Goal: Information Seeking & Learning: Learn about a topic

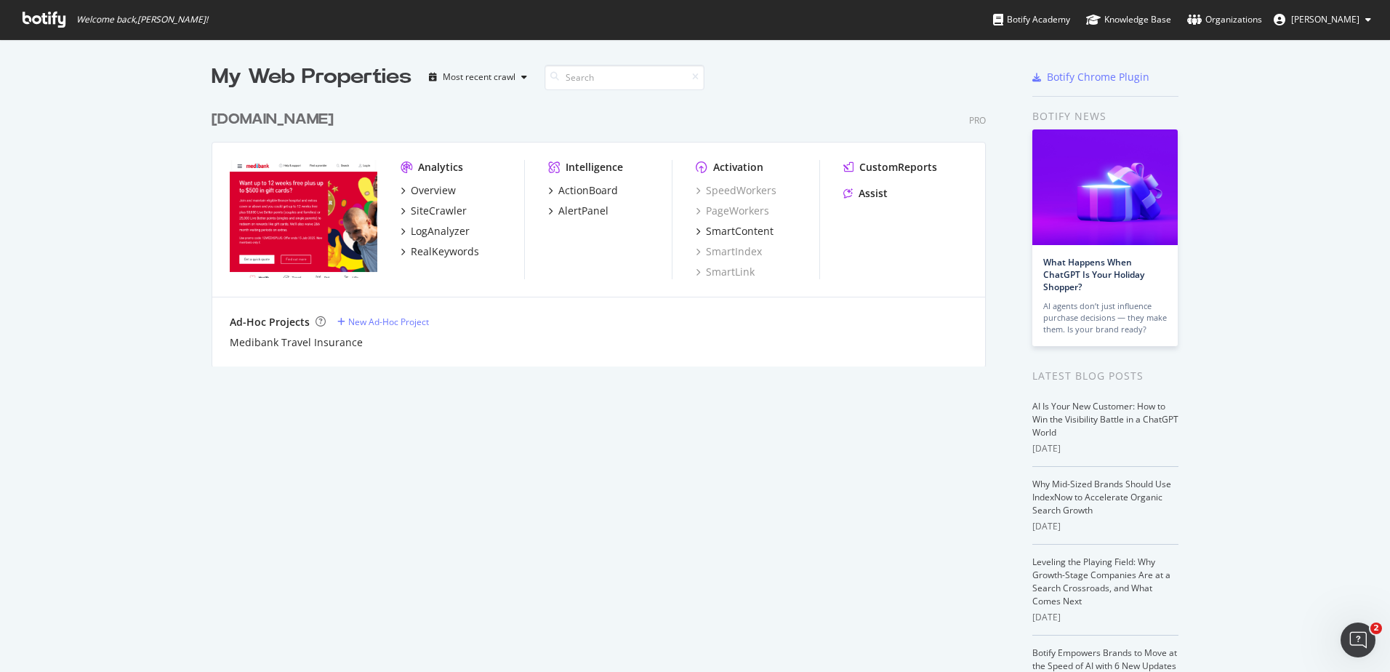
click at [283, 121] on div "Medibank.com.au" at bounding box center [273, 119] width 122 height 21
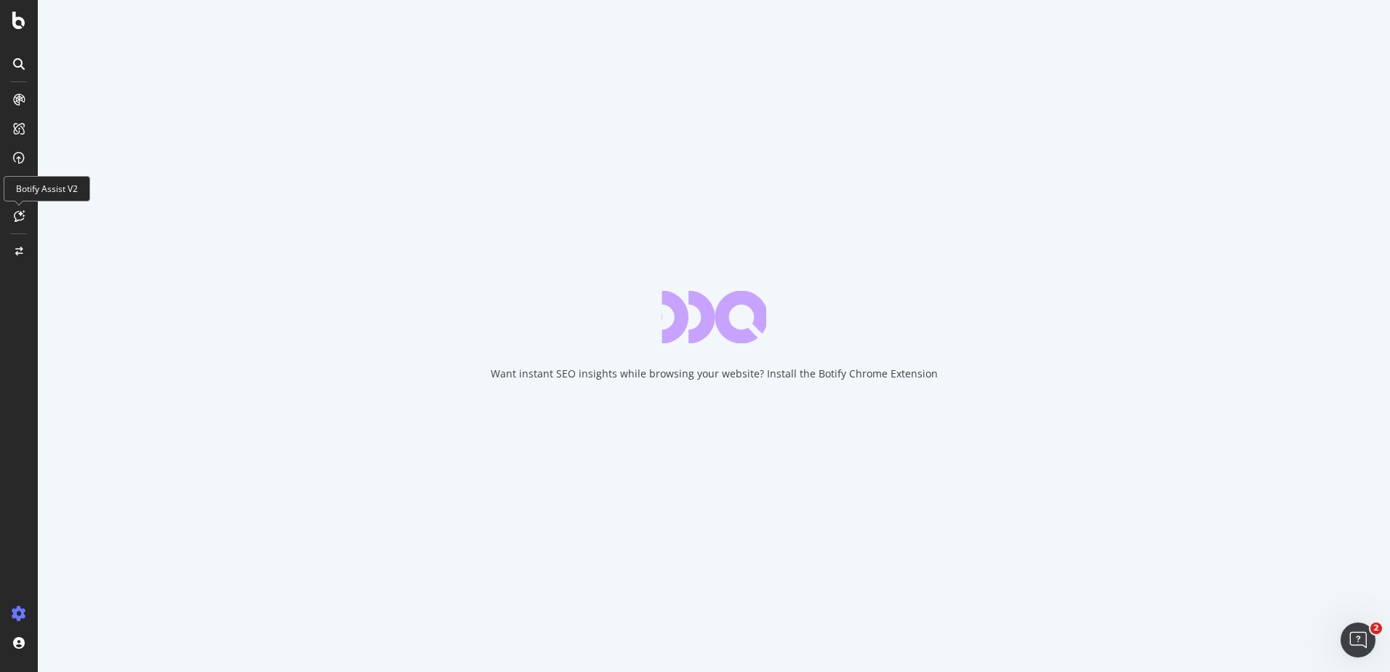
click at [19, 214] on icon at bounding box center [19, 216] width 11 height 12
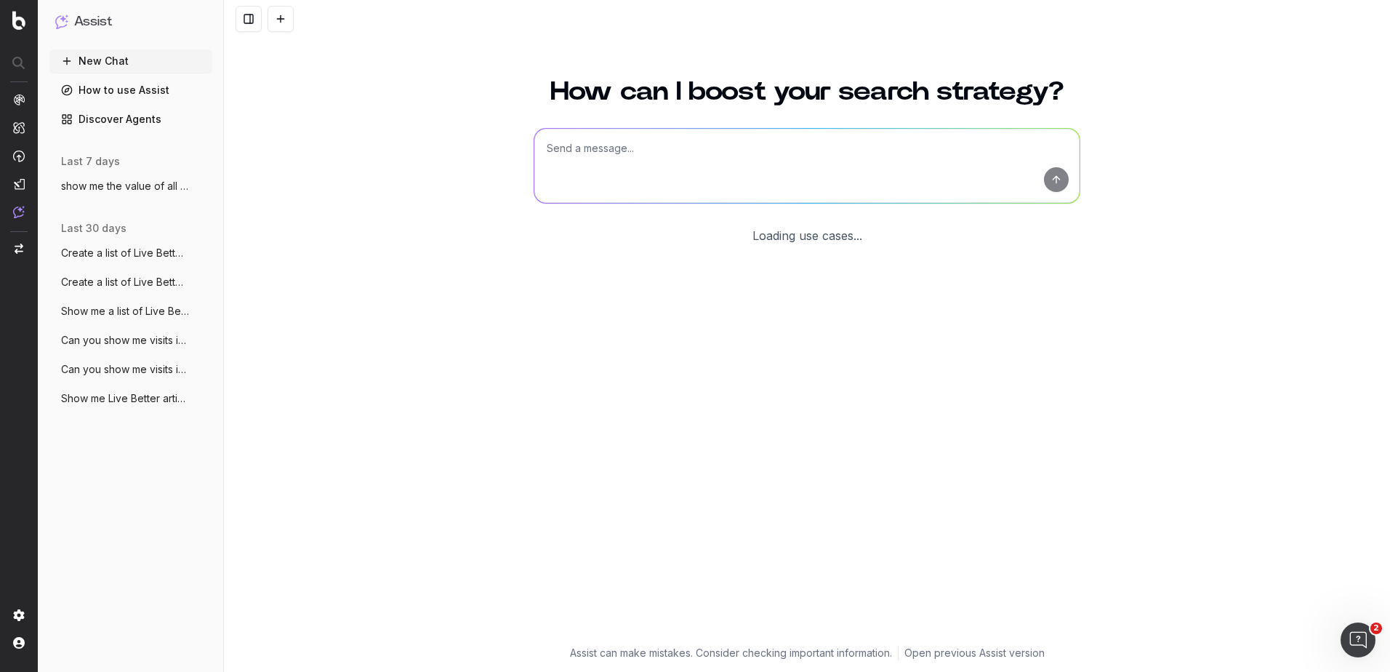
click at [652, 160] on textarea at bounding box center [806, 166] width 545 height 74
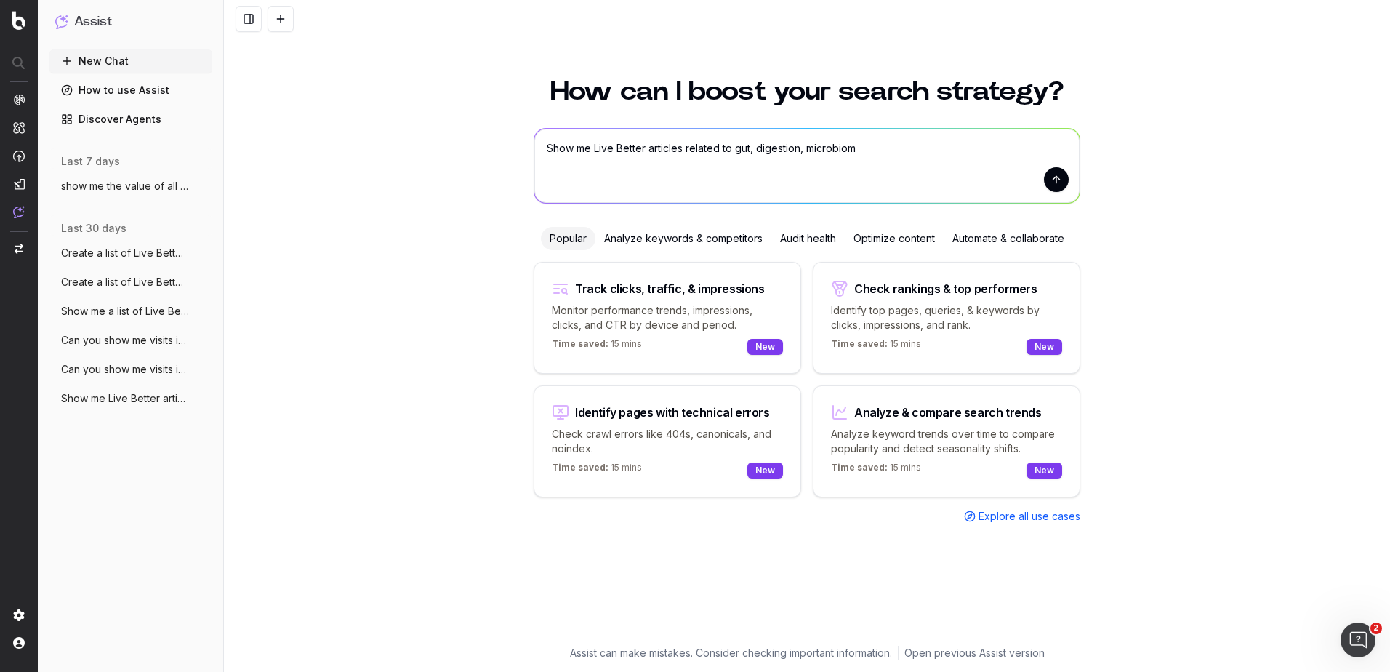
type textarea "Show me Live Better articles related to gut, digestion, microbiome"
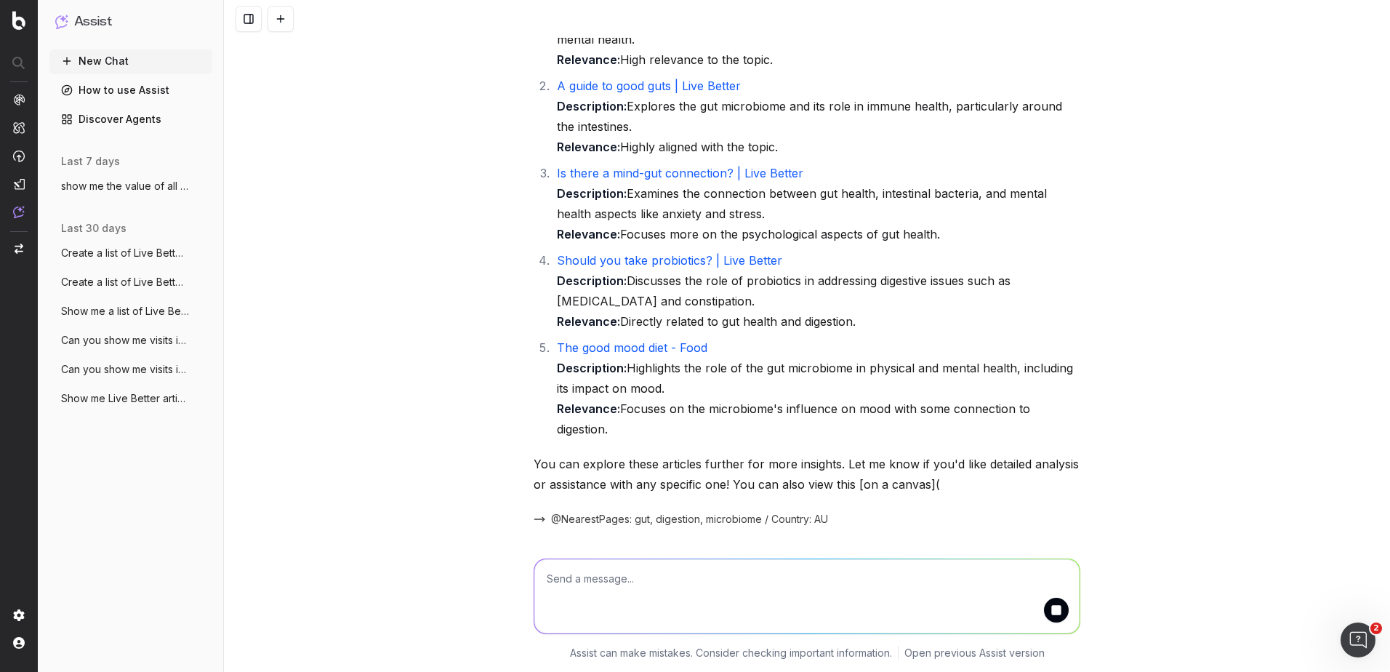
scroll to position [189, 0]
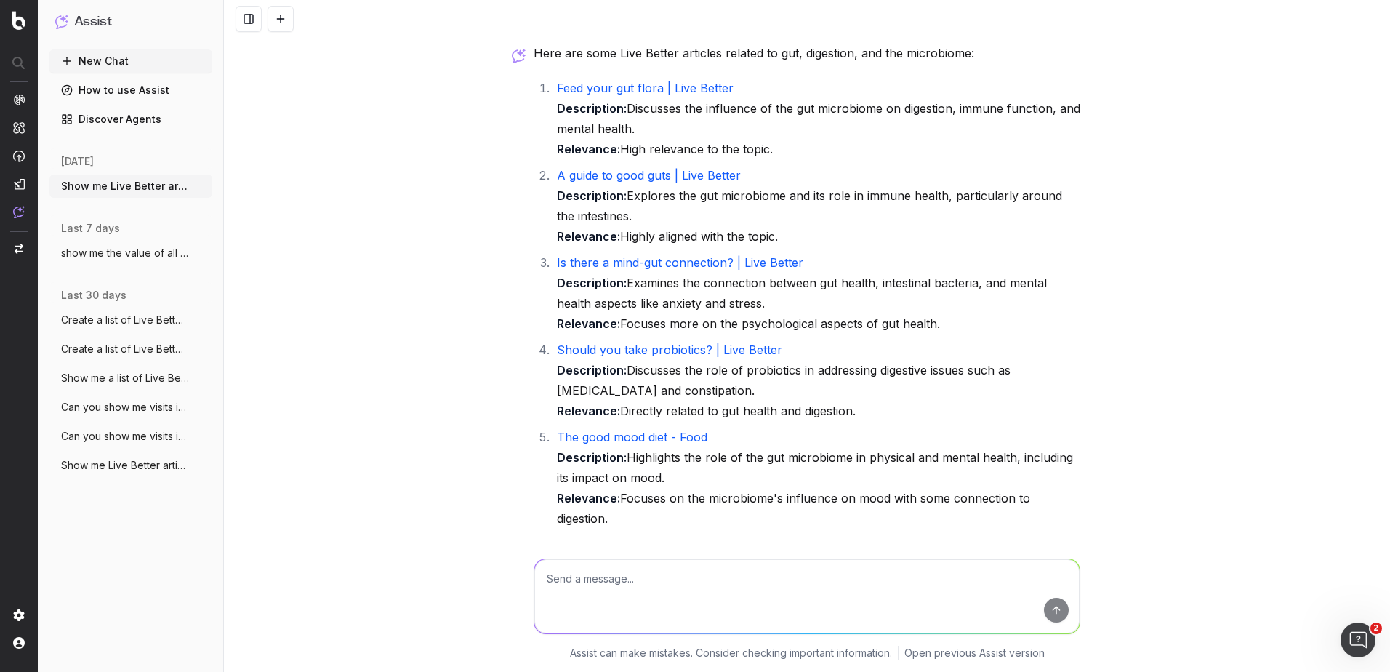
scroll to position [73, 0]
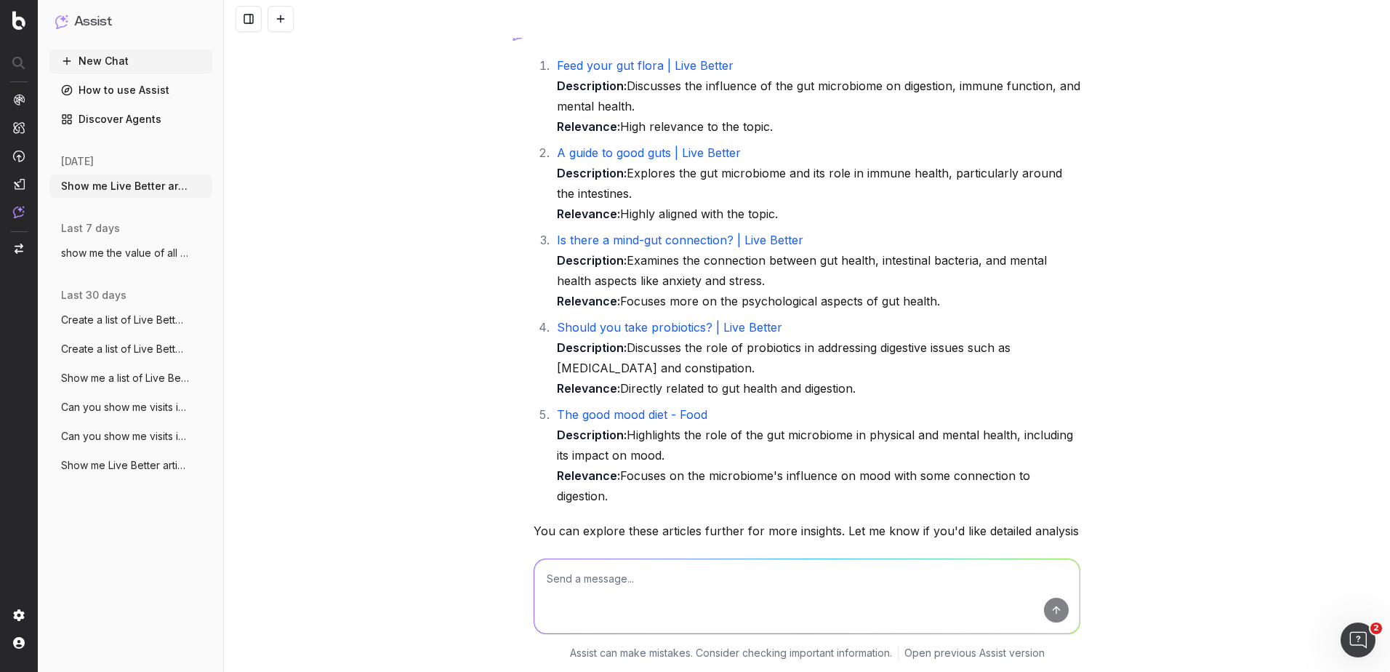
click at [603, 587] on textarea at bounding box center [806, 596] width 545 height 74
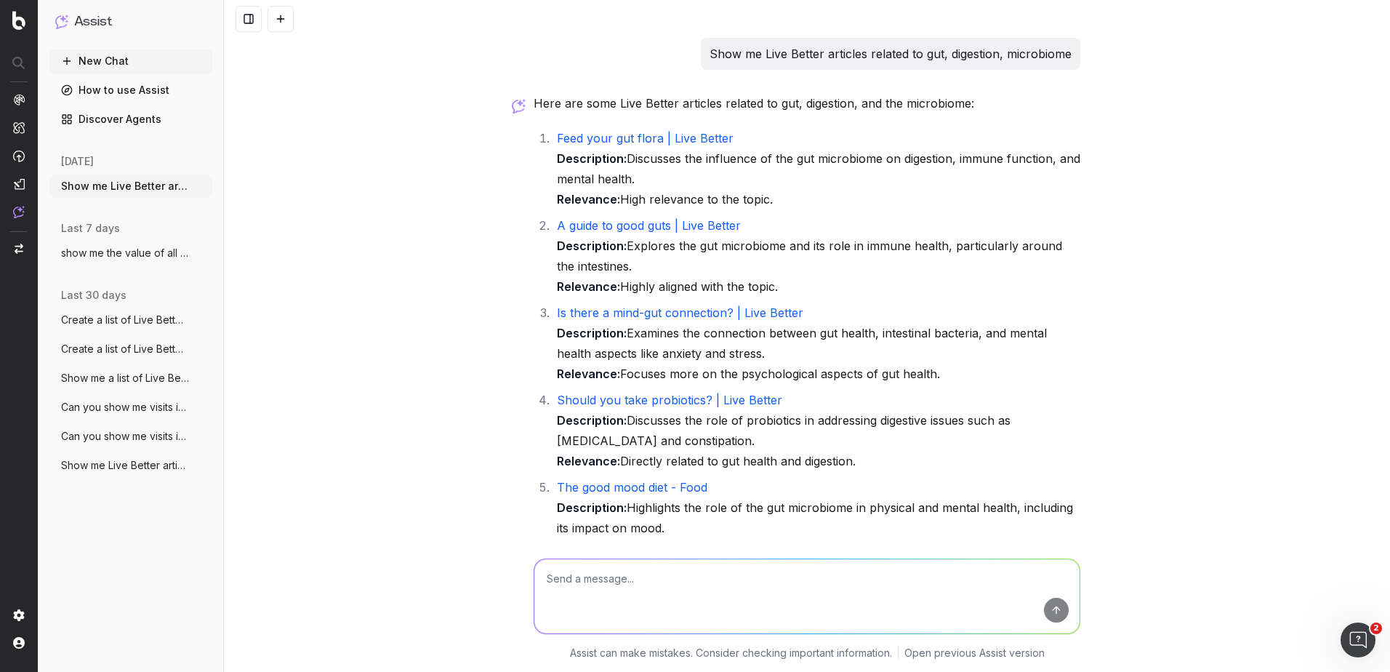
scroll to position [189, 0]
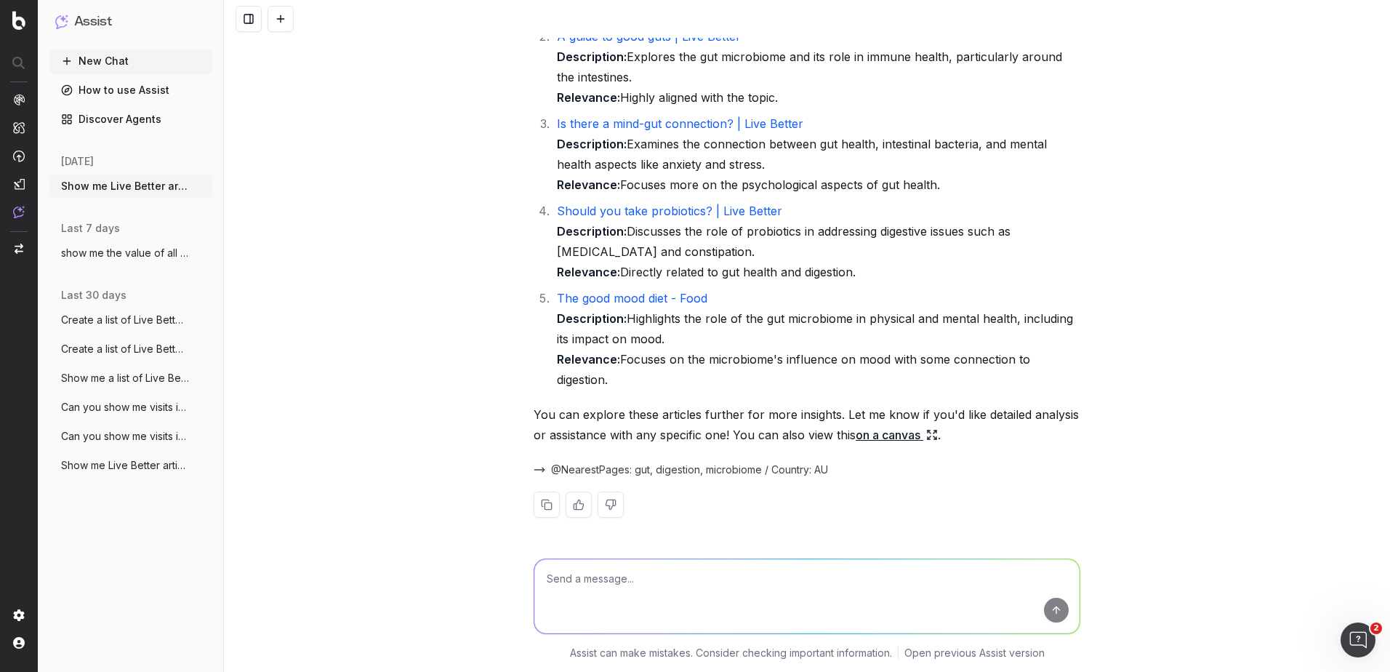
click at [606, 590] on textarea at bounding box center [806, 596] width 545 height 74
type textarea "D"
type textarea "Are there any Medibank articles on Bali Belly or other travel related stomach i…"
click at [1051, 610] on button "submit" at bounding box center [1056, 610] width 25 height 25
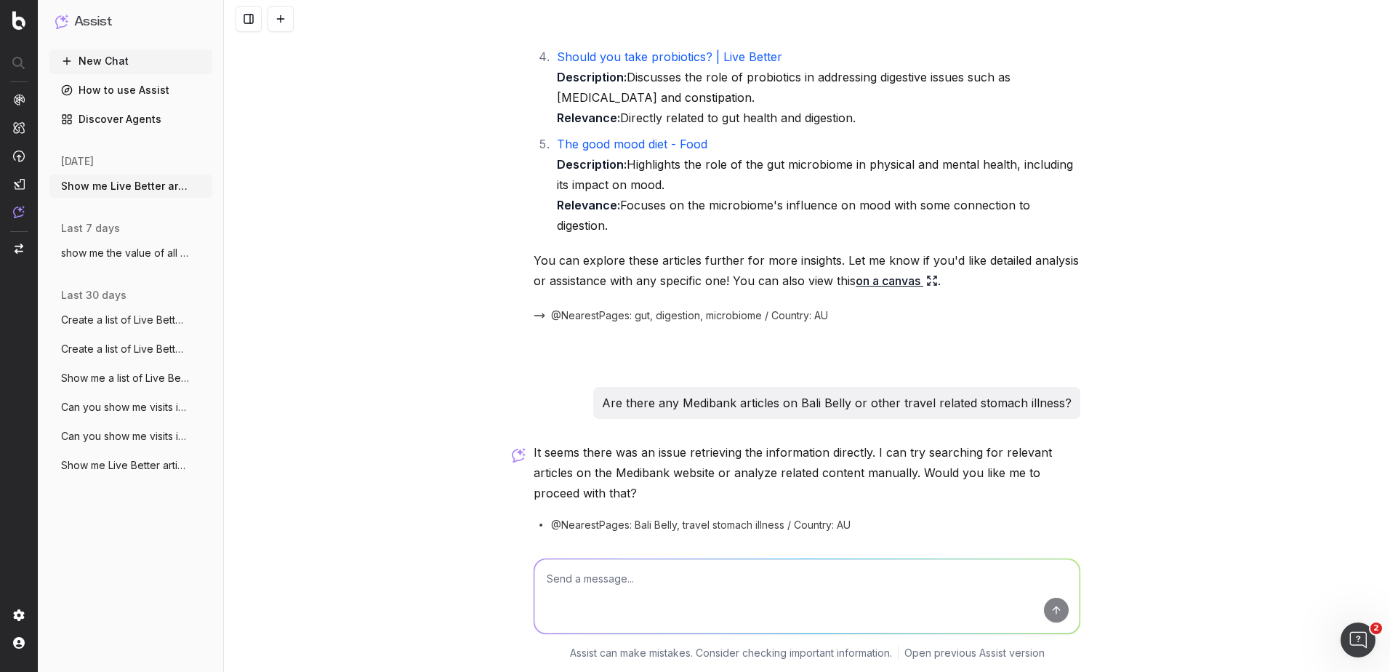
scroll to position [396, 0]
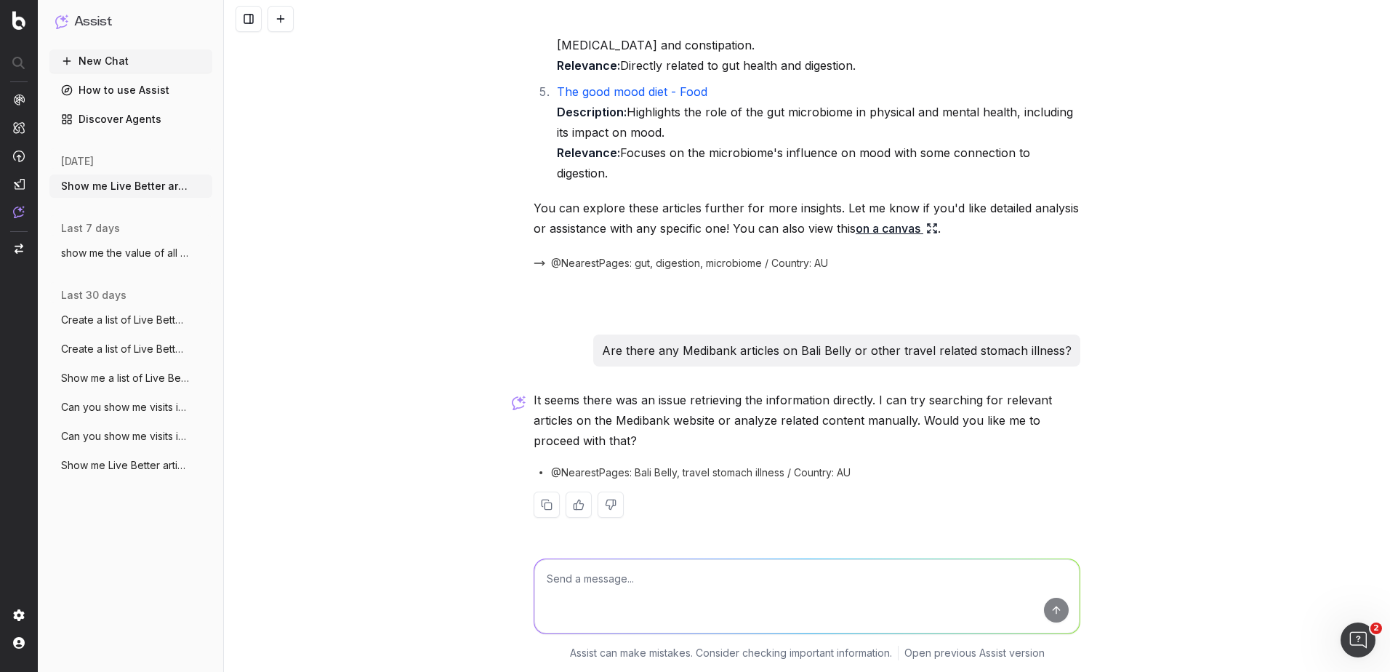
click at [658, 586] on textarea at bounding box center [806, 596] width 545 height 74
type textarea "Show me Medibank articles related to [MEDICAL_DATA]"
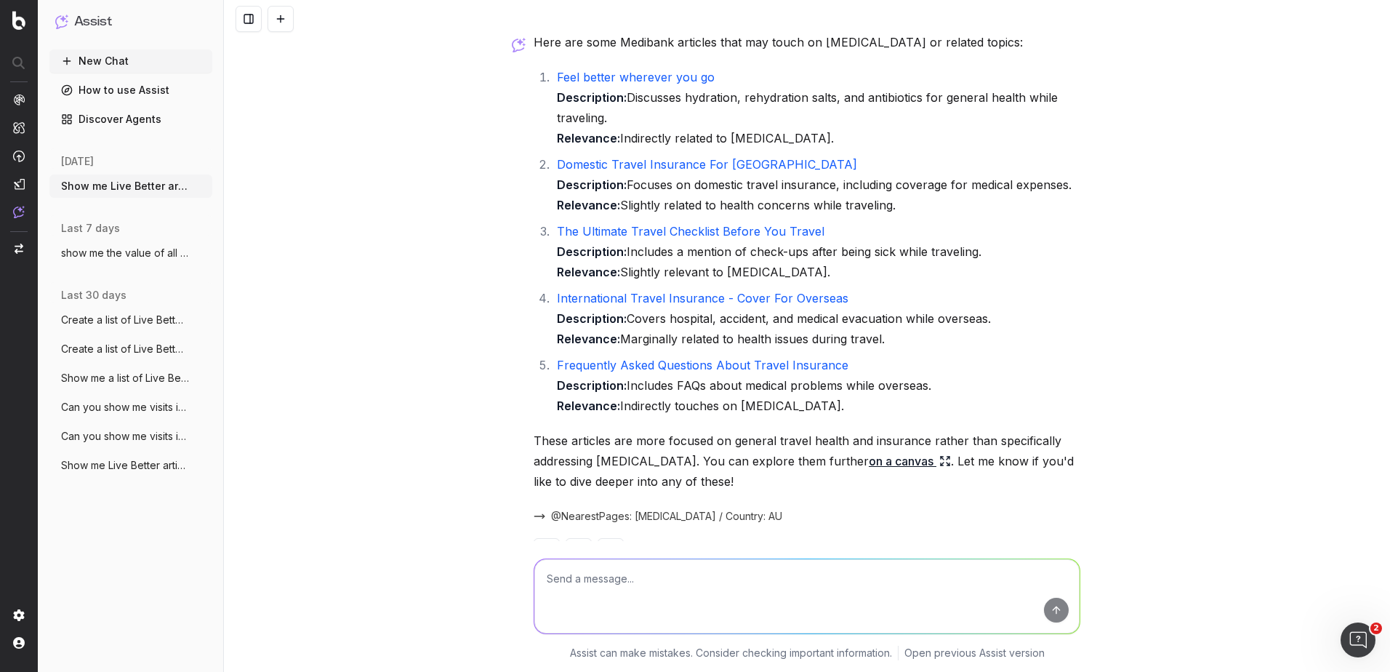
scroll to position [934, 0]
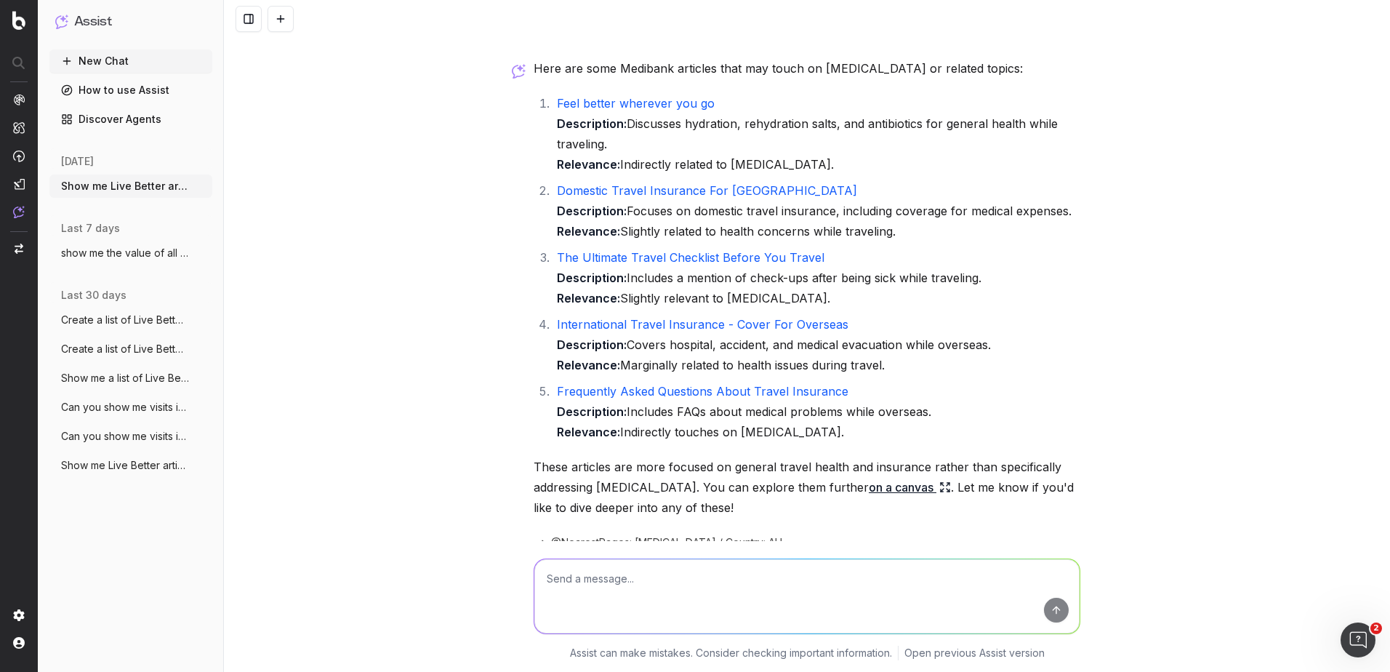
click at [651, 97] on link "Feel better wherever you go" at bounding box center [636, 103] width 158 height 15
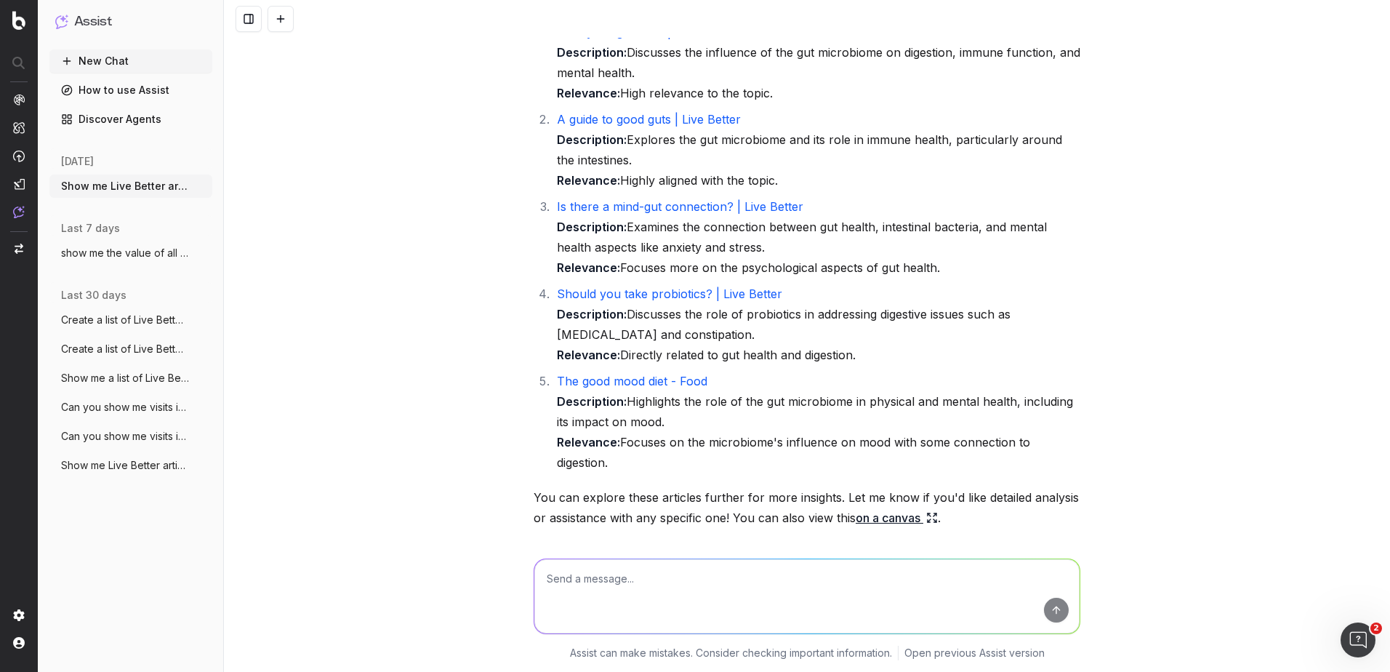
scroll to position [0, 0]
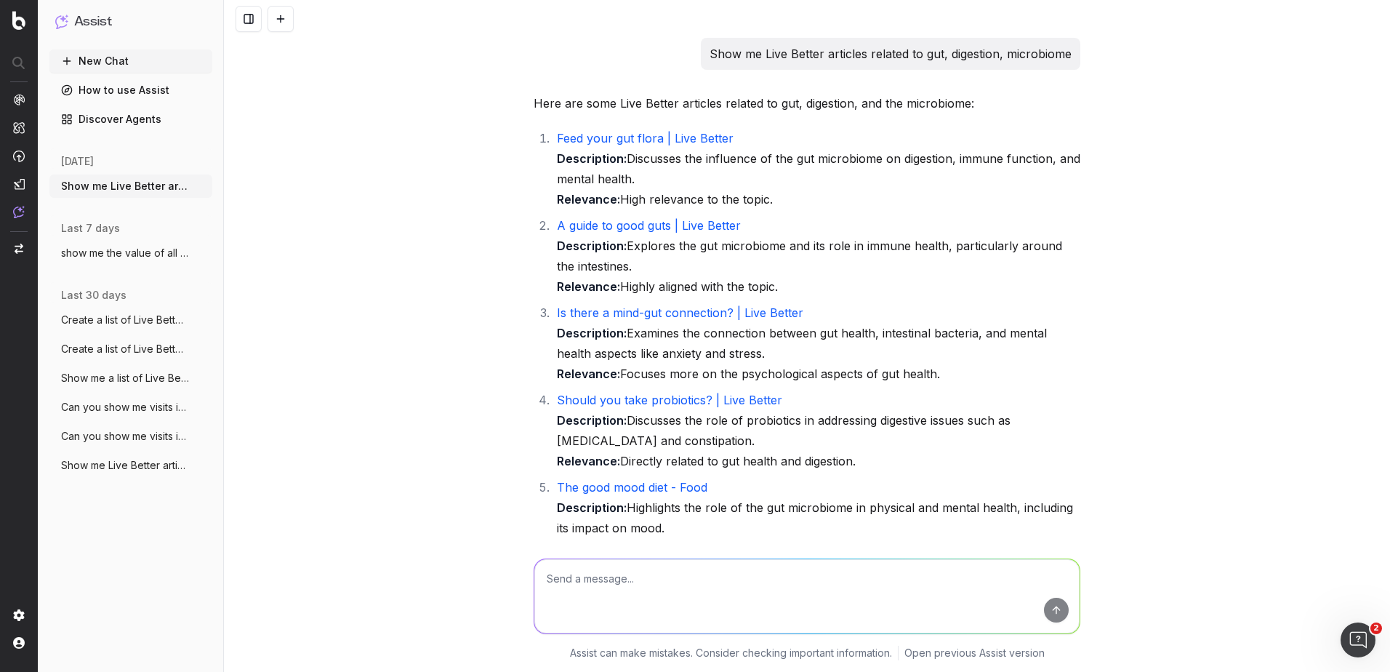
click at [618, 140] on link "Feed your gut flora | Live Better" at bounding box center [645, 138] width 177 height 15
click at [634, 223] on link "A guide to good guts | Live Better" at bounding box center [649, 225] width 184 height 15
click at [668, 316] on link "Is there a mind-gut connection? | Live Better" at bounding box center [680, 312] width 246 height 15
click at [582, 400] on link "Should you take probiotics? | Live Better" at bounding box center [669, 400] width 225 height 15
click at [625, 489] on link "The good mood diet - Food" at bounding box center [632, 487] width 151 height 15
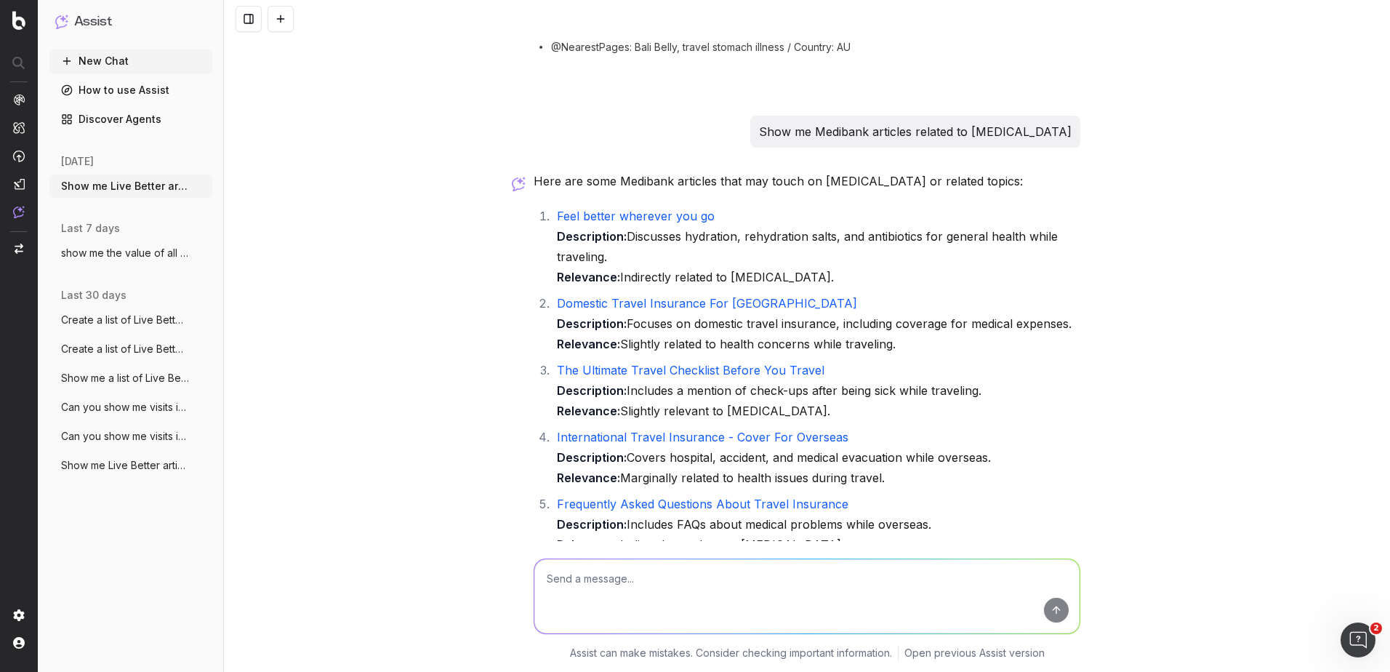
scroll to position [1006, 0]
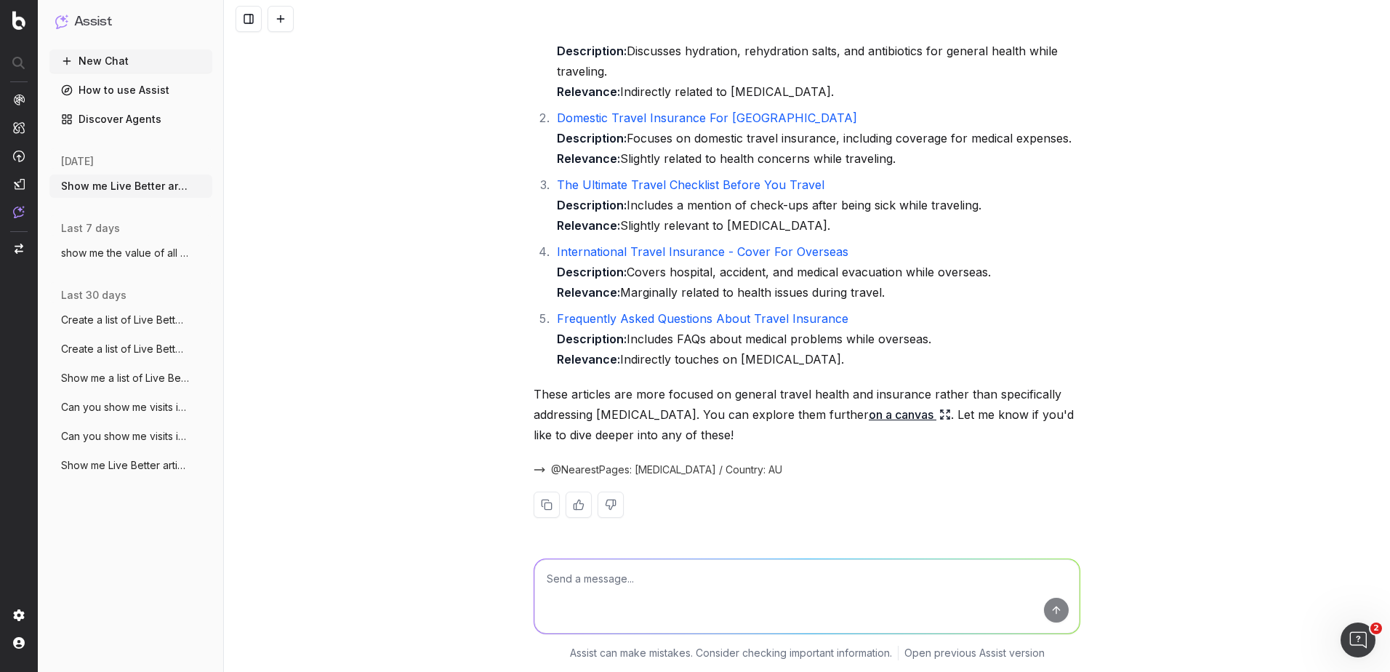
click at [625, 602] on textarea at bounding box center [806, 596] width 545 height 74
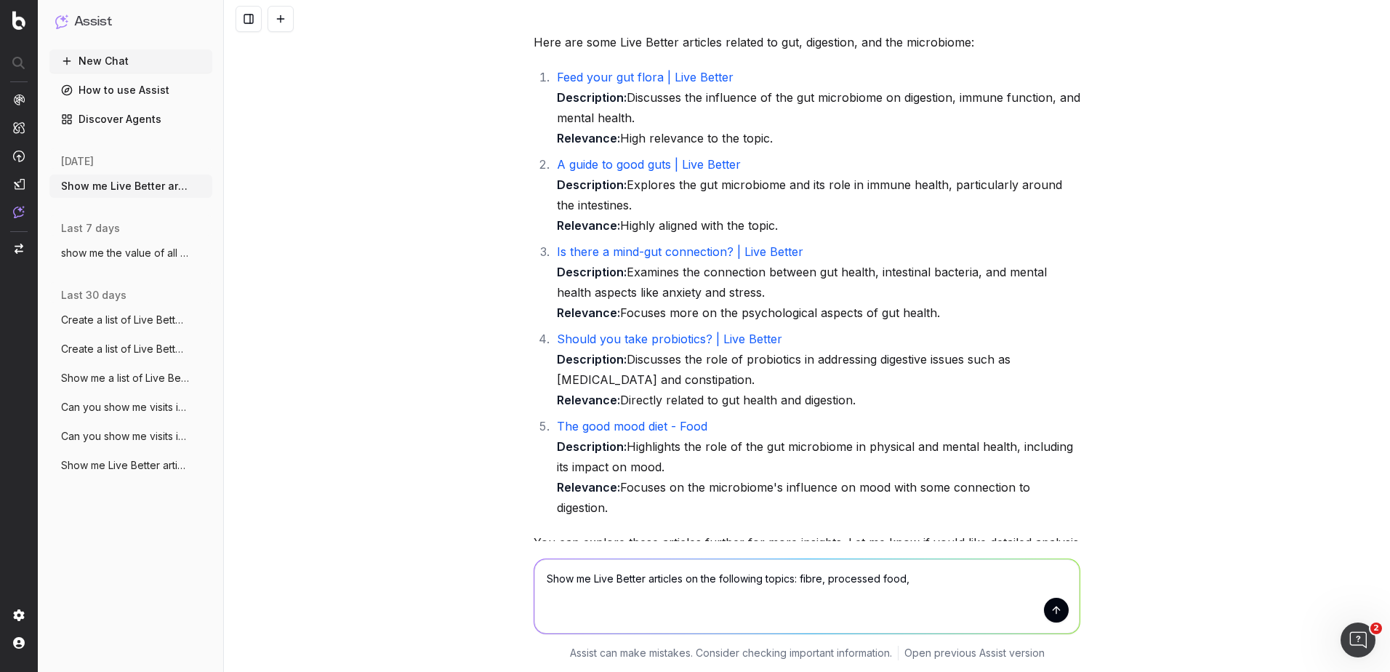
scroll to position [0, 0]
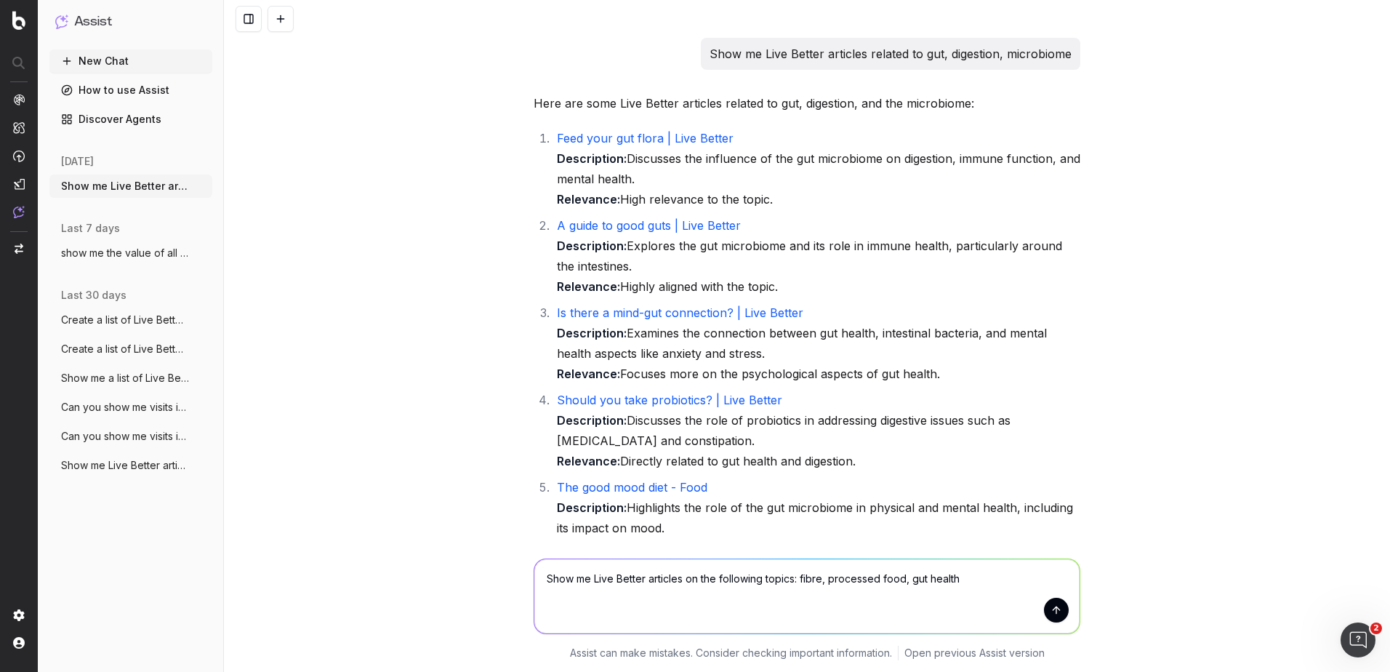
type textarea "Show me Live Better articles on the following topics: fibre, processed food, gu…"
click at [1048, 613] on button "submit" at bounding box center [1056, 610] width 25 height 25
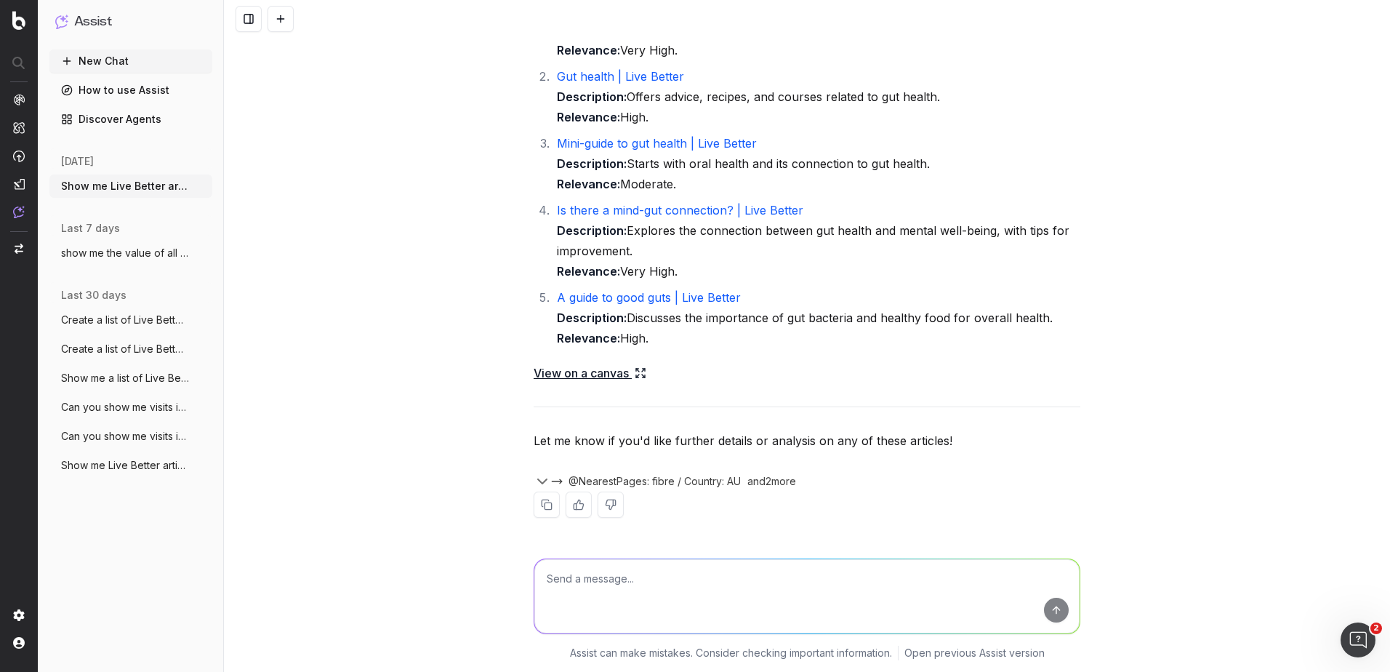
scroll to position [2655, 0]
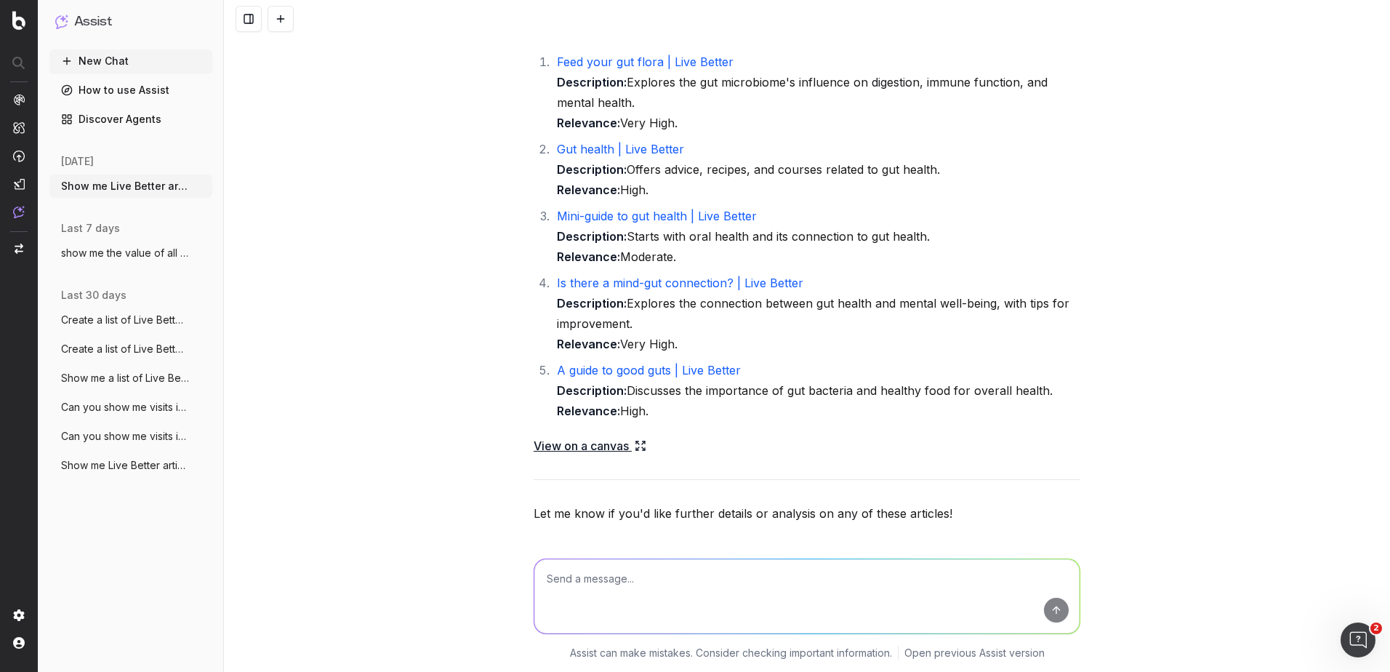
click at [590, 149] on link "Gut health | Live Better" at bounding box center [620, 149] width 127 height 15
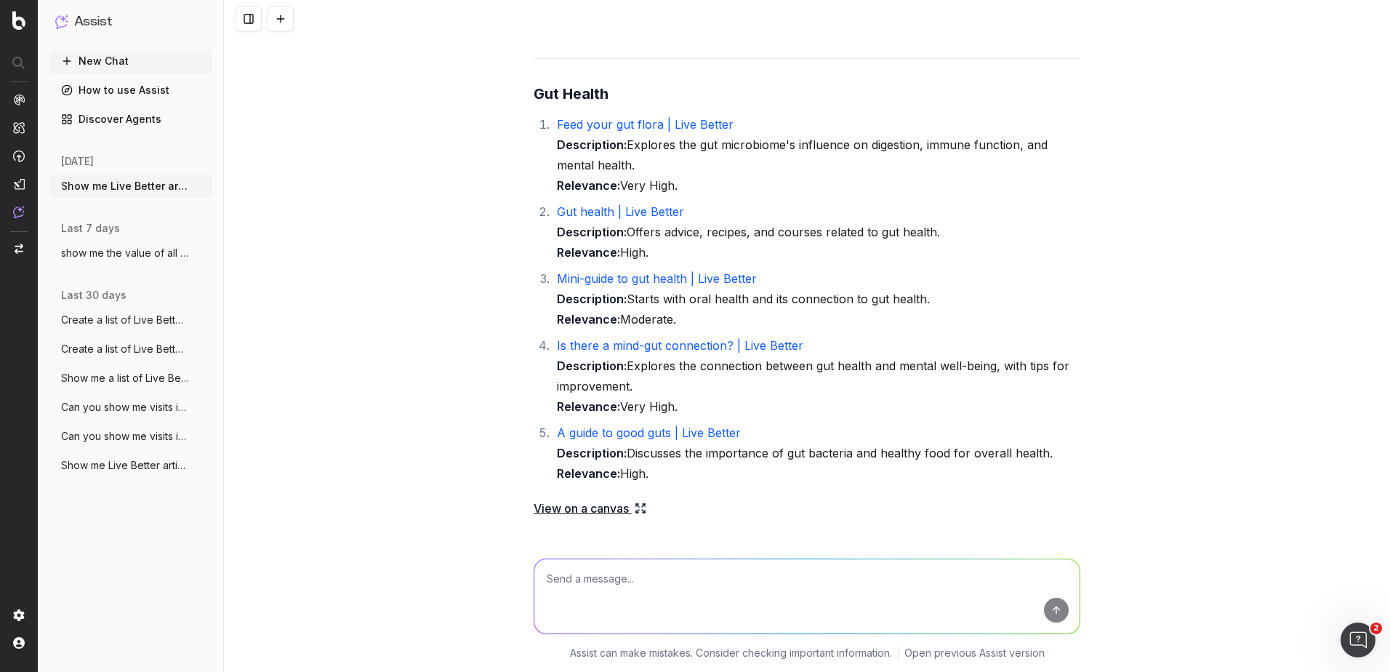
scroll to position [2582, 0]
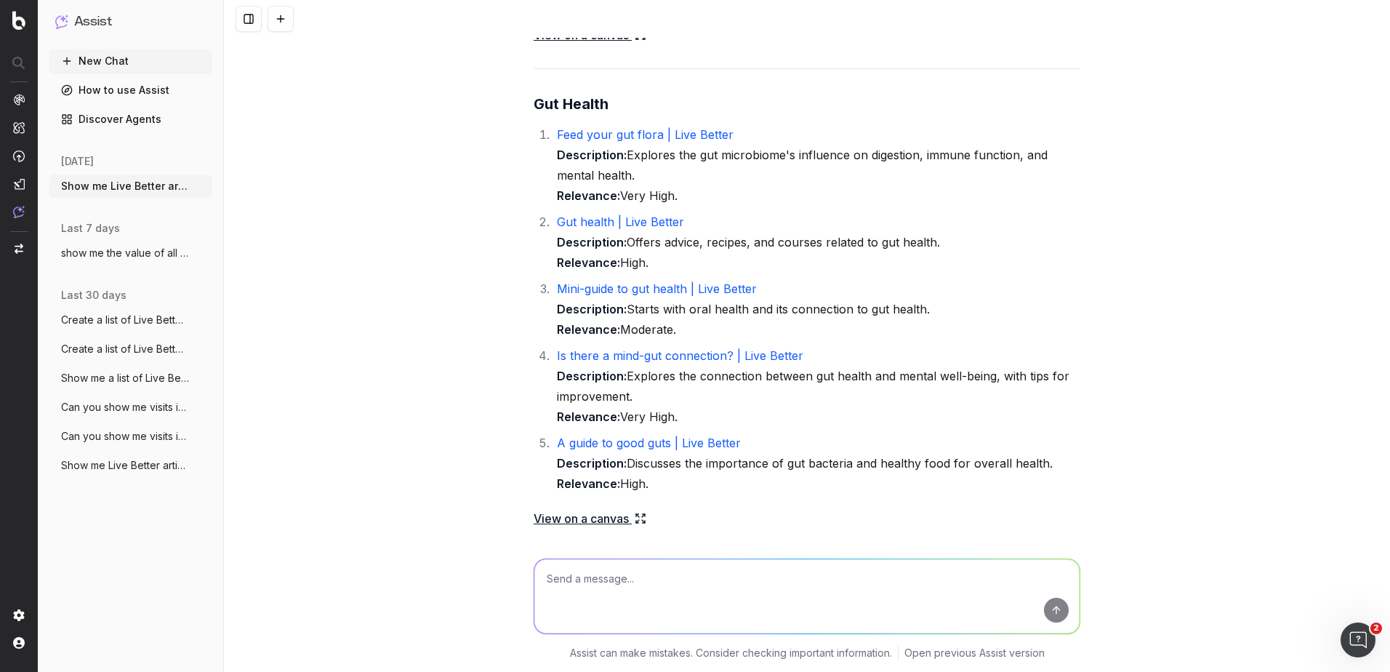
click at [646, 286] on link "Mini-guide to gut health | Live Better" at bounding box center [657, 288] width 200 height 15
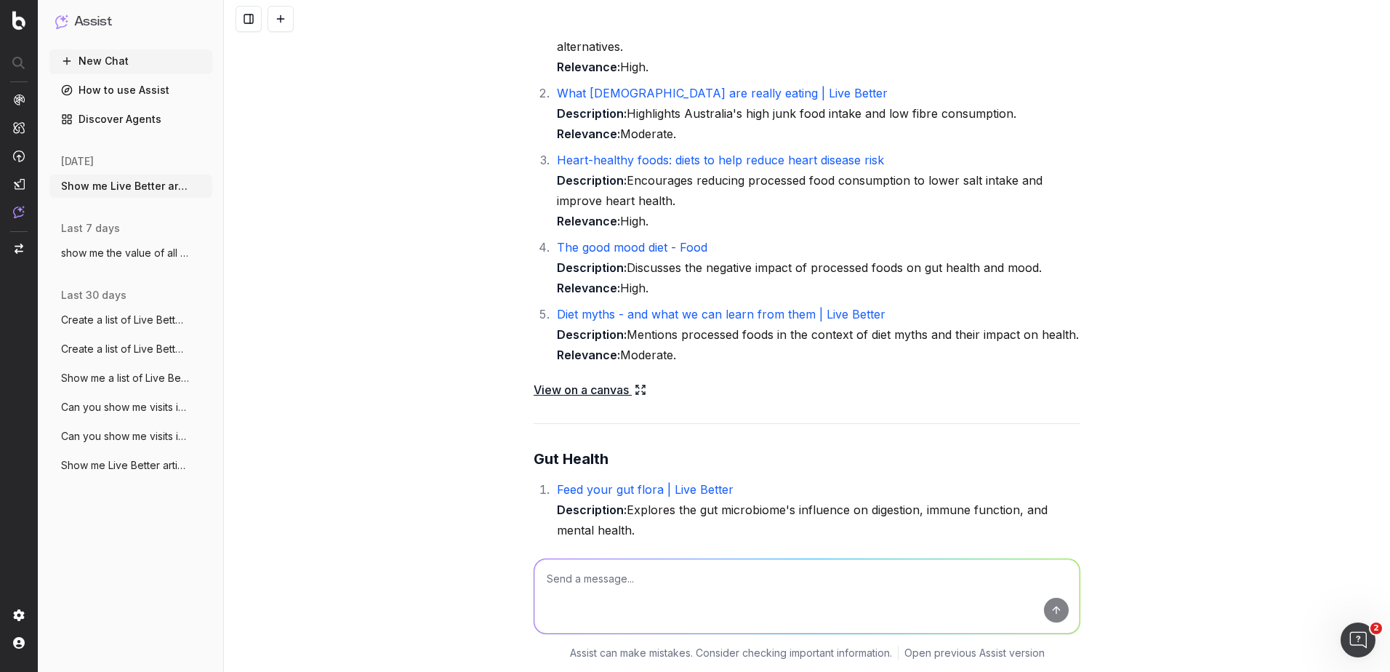
scroll to position [2218, 0]
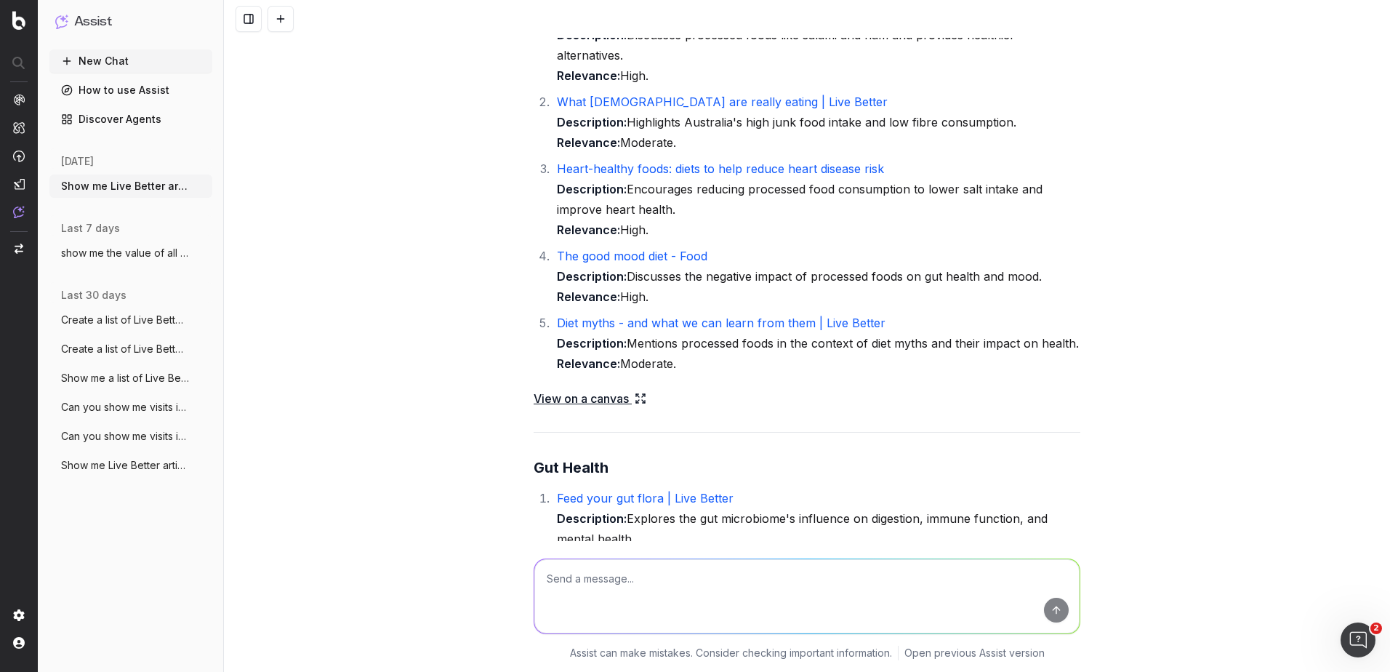
click at [827, 325] on link "Diet myths - and what we can learn from them | Live Better" at bounding box center [721, 323] width 329 height 15
click at [491, 233] on div "Show me Live Better articles related to gut, digestion, microbiome Here are som…" at bounding box center [807, 336] width 1166 height 672
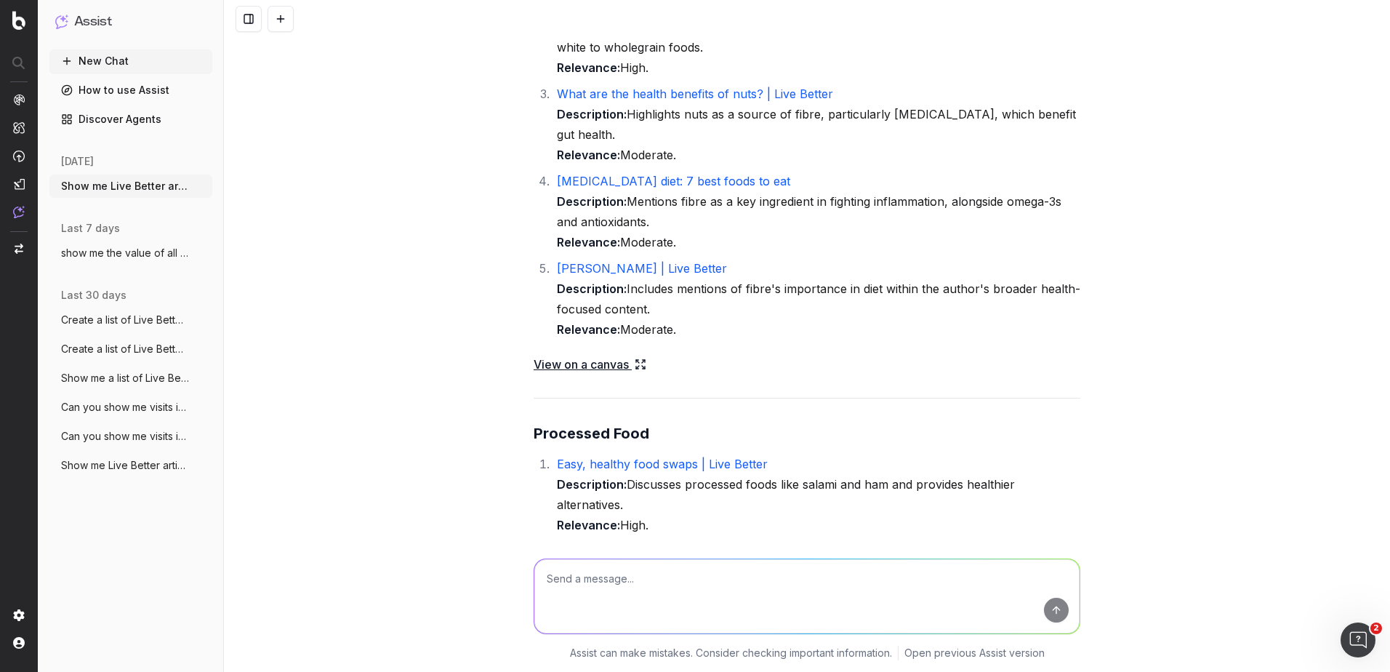
scroll to position [1564, 0]
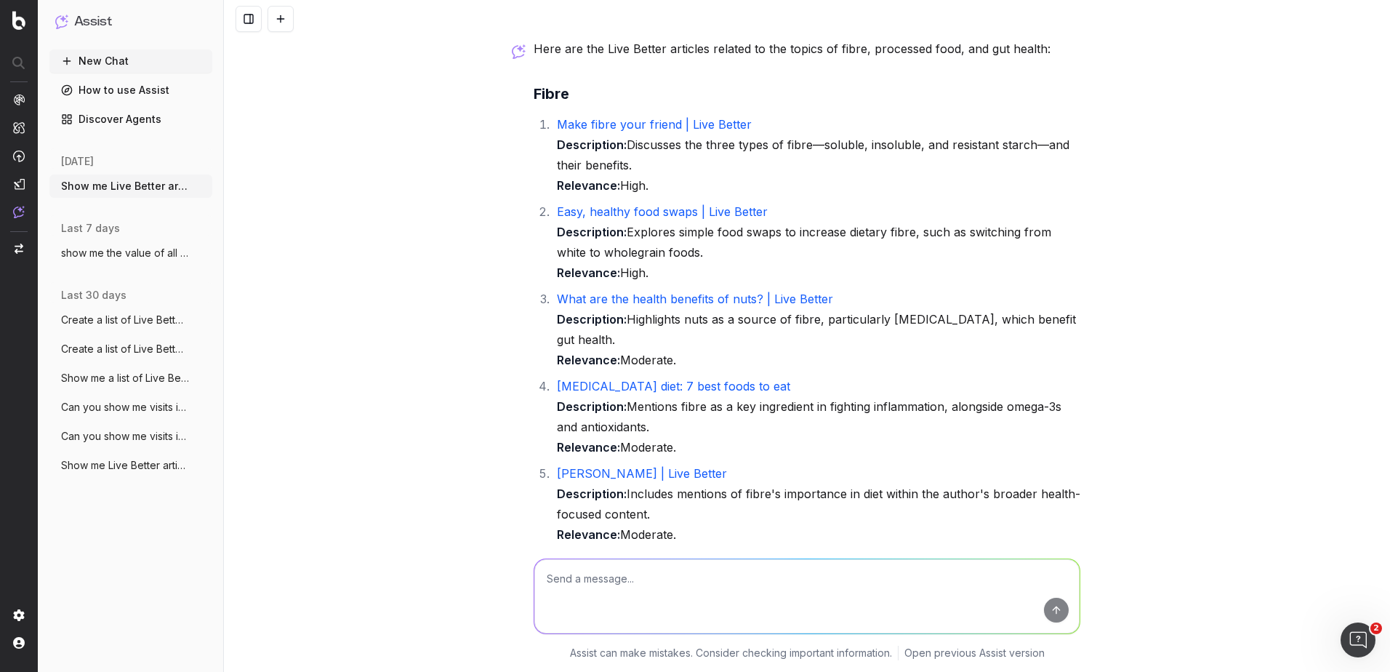
click at [670, 123] on link "Make fibre your friend | Live Better" at bounding box center [654, 124] width 195 height 15
click at [674, 298] on link "What are the health benefits of nuts? | Live Better" at bounding box center [695, 299] width 276 height 15
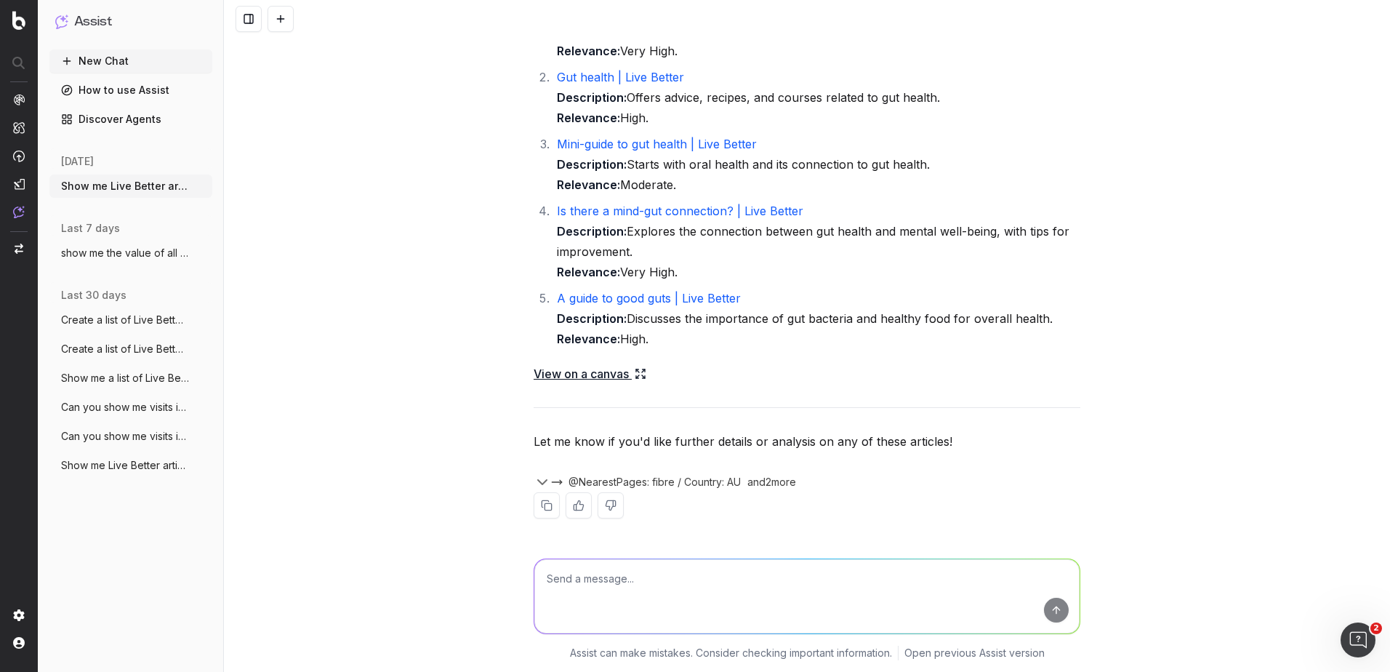
scroll to position [2727, 0]
click at [714, 590] on textarea at bounding box center [806, 596] width 545 height 74
type textarea "Show me Live Better articles related to: [MEDICAL_DATA], food intolerances, lea…"
click at [1049, 611] on button "submit" at bounding box center [1056, 610] width 25 height 25
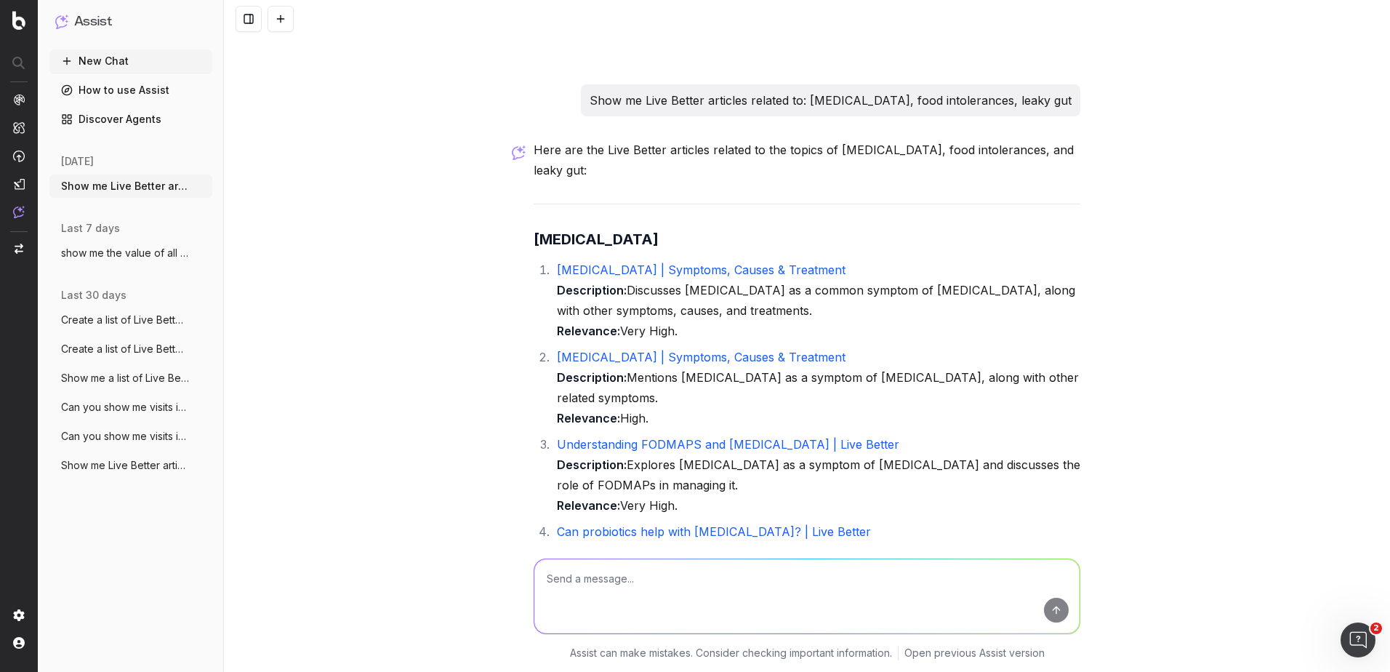
scroll to position [3257, 0]
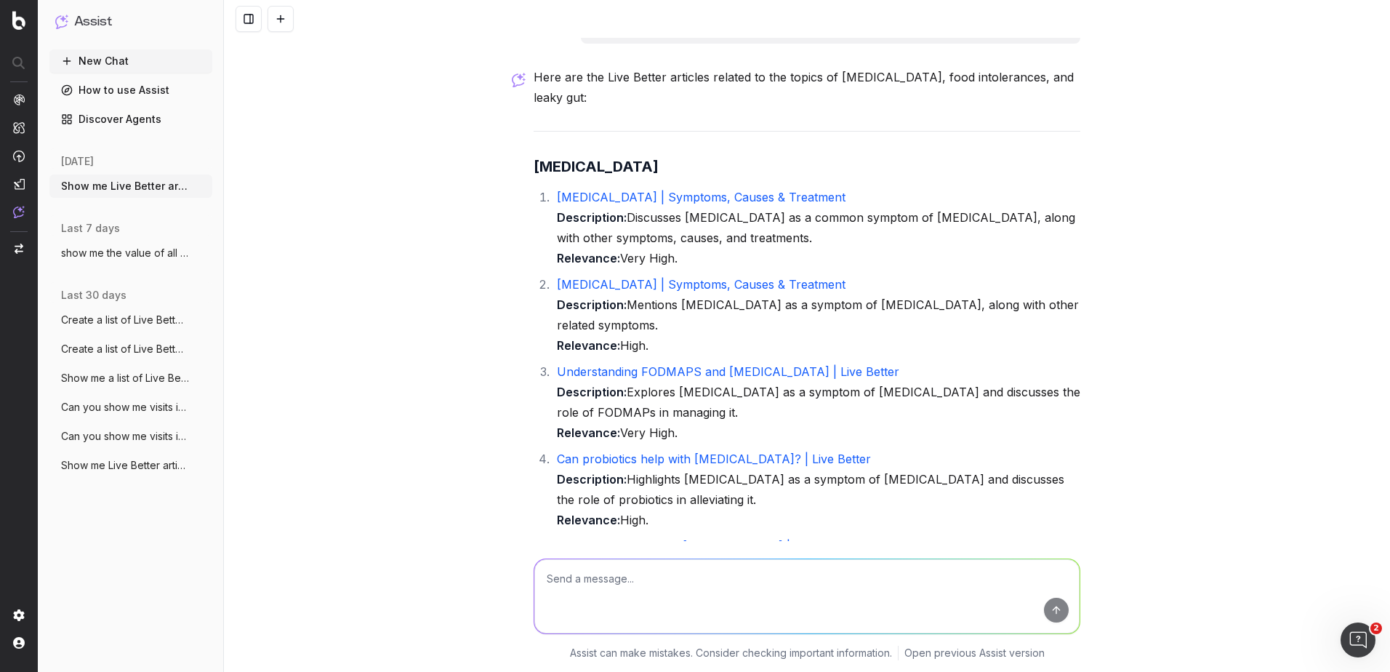
click at [819, 190] on link "[MEDICAL_DATA] | Symptoms, Causes & Treatment" at bounding box center [701, 197] width 289 height 15
click at [643, 364] on link "Understanding FODMAPS and [MEDICAL_DATA] | Live Better" at bounding box center [728, 371] width 342 height 15
click at [722, 452] on link "Can probiotics help with [MEDICAL_DATA]? | Live Better" at bounding box center [714, 459] width 314 height 15
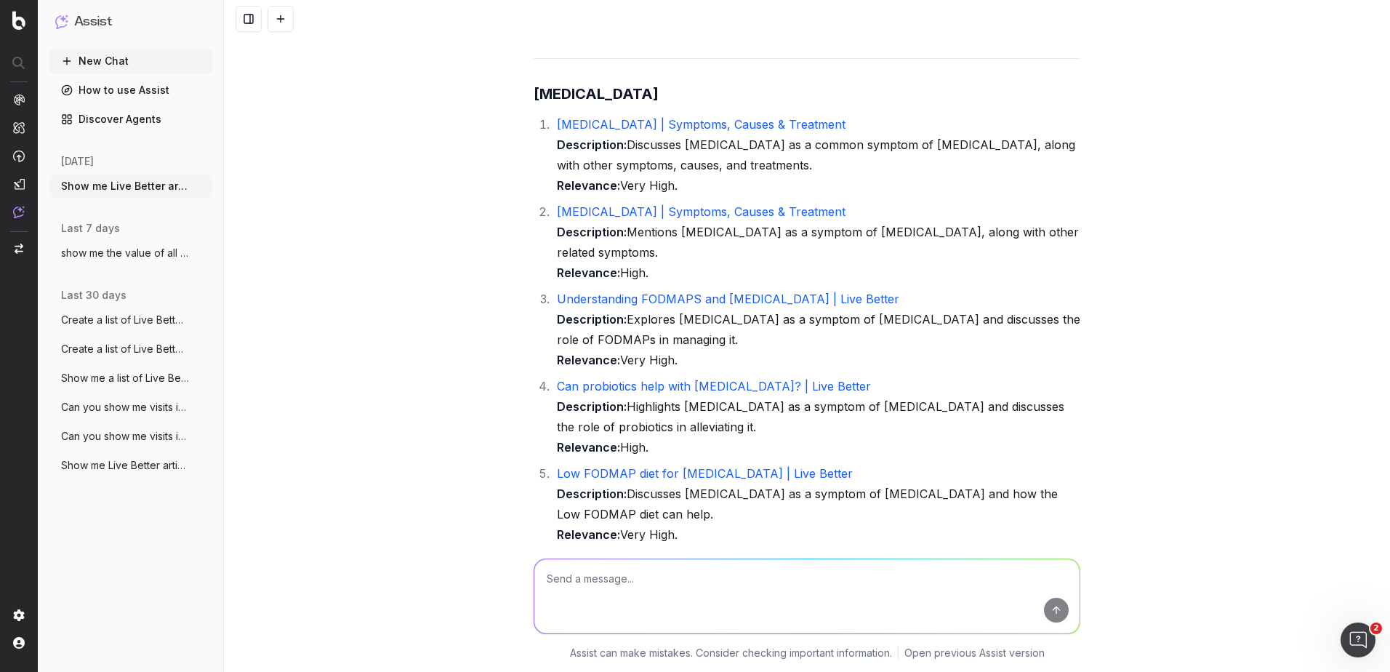
scroll to position [3402, 0]
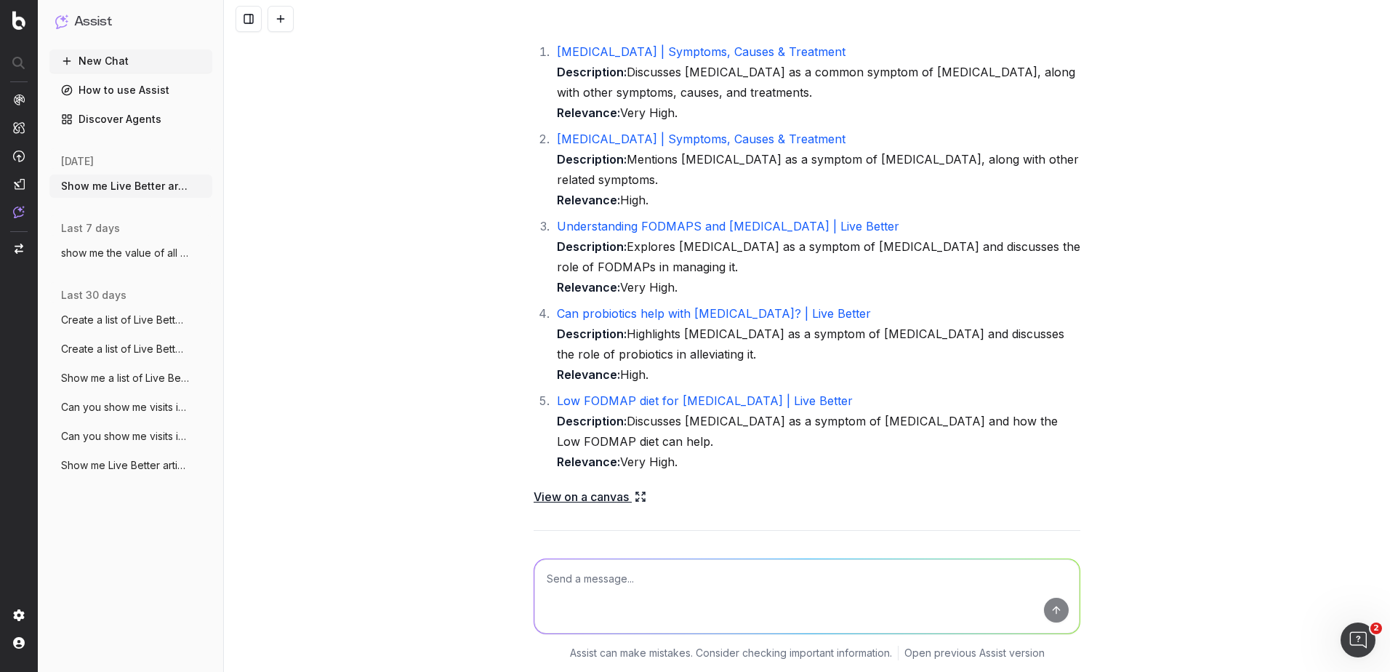
click at [719, 393] on link "Low FODMAP diet for [MEDICAL_DATA] | Live Better" at bounding box center [705, 400] width 296 height 15
